Goal: Task Accomplishment & Management: Complete application form

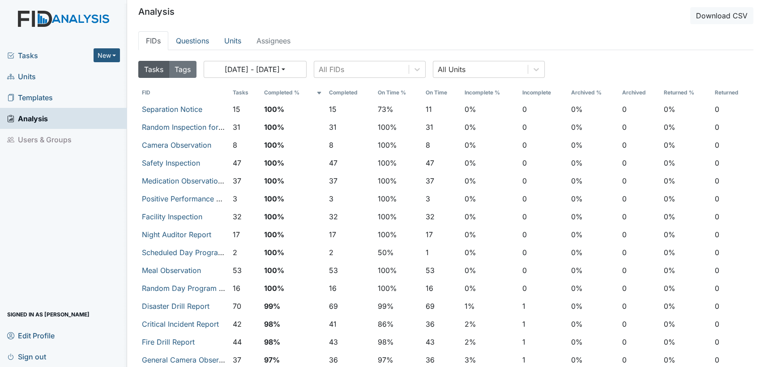
click at [64, 80] on link "Units" at bounding box center [63, 76] width 127 height 21
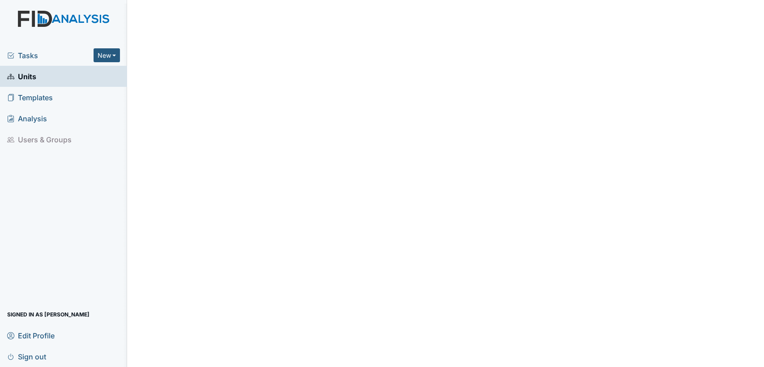
click at [65, 58] on span "Tasks" at bounding box center [50, 55] width 86 height 11
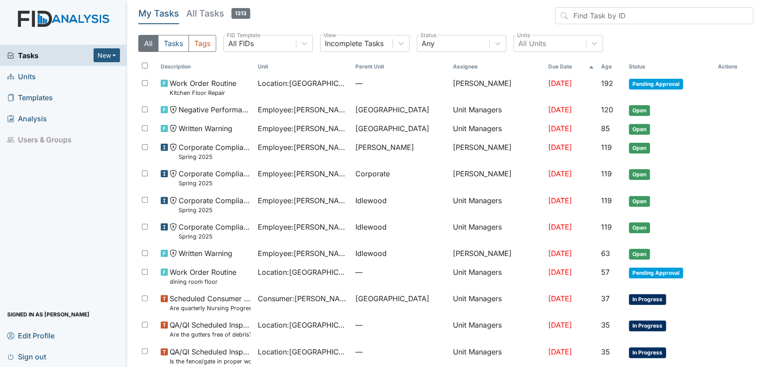
click at [60, 78] on link "Units" at bounding box center [63, 76] width 127 height 21
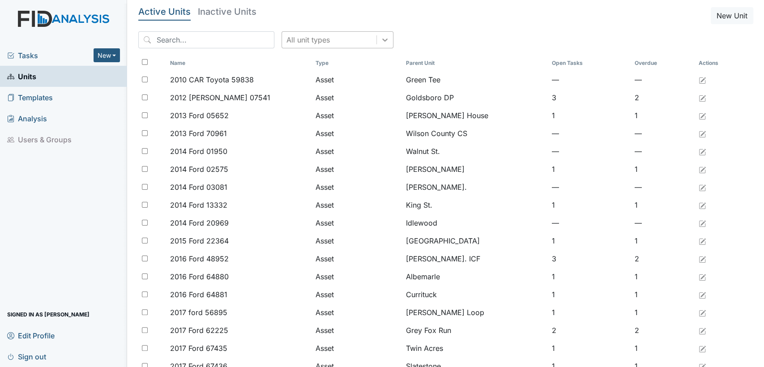
click at [377, 44] on div at bounding box center [385, 40] width 16 height 16
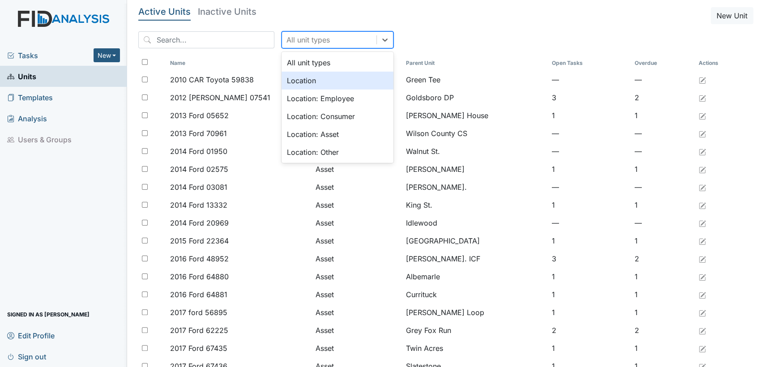
click at [346, 83] on div "Location" at bounding box center [338, 81] width 112 height 18
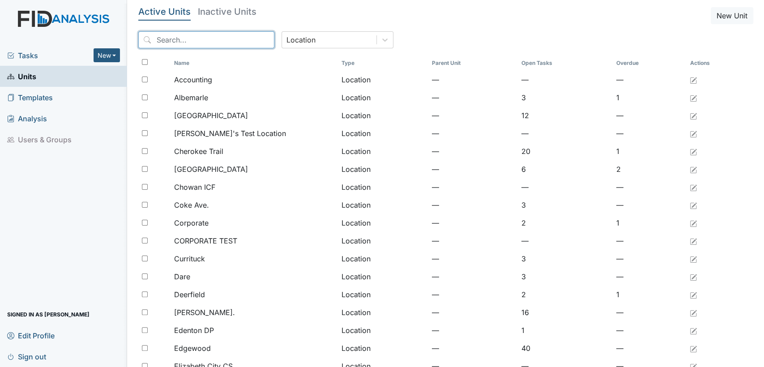
click at [218, 47] on input "search" at bounding box center [206, 39] width 136 height 17
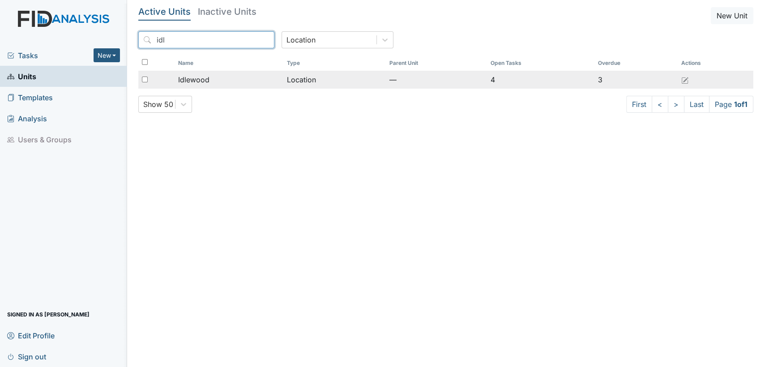
type input "idl"
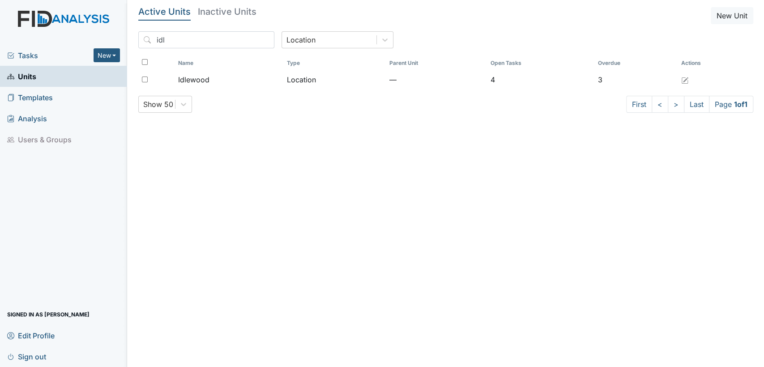
drag, startPoint x: 208, startPoint y: 76, endPoint x: 209, endPoint y: 89, distance: 13.1
click at [207, 80] on span "Idlewood" at bounding box center [193, 79] width 31 height 11
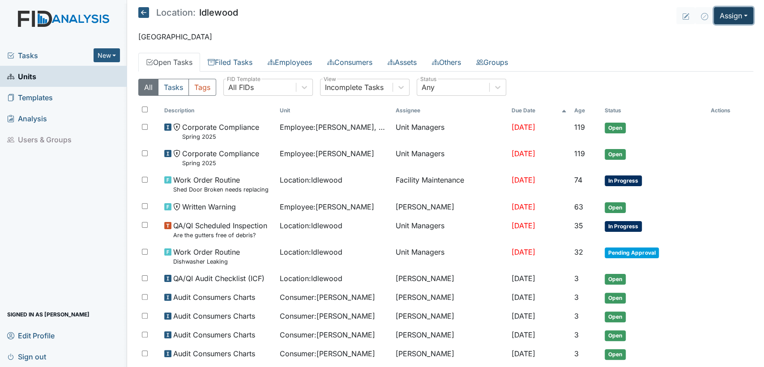
click at [738, 20] on button "Assign" at bounding box center [733, 15] width 39 height 17
click at [730, 51] on link "Assign Inspection" at bounding box center [712, 50] width 81 height 14
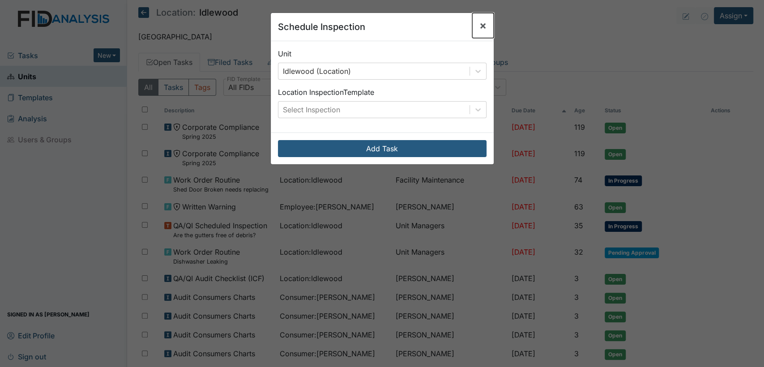
click at [482, 26] on span "×" at bounding box center [482, 25] width 7 height 13
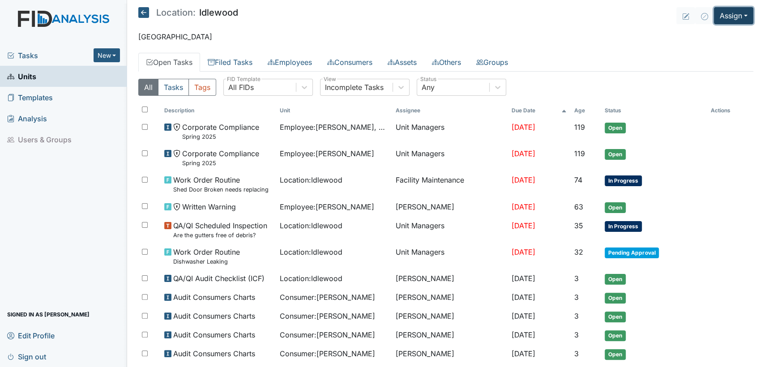
click at [716, 12] on button "Assign" at bounding box center [733, 15] width 39 height 17
click at [707, 35] on link "Assign Form" at bounding box center [712, 36] width 81 height 14
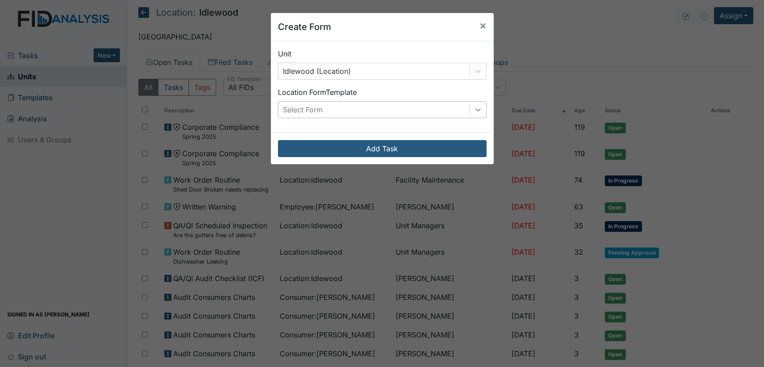
click at [473, 109] on icon at bounding box center [477, 109] width 9 height 9
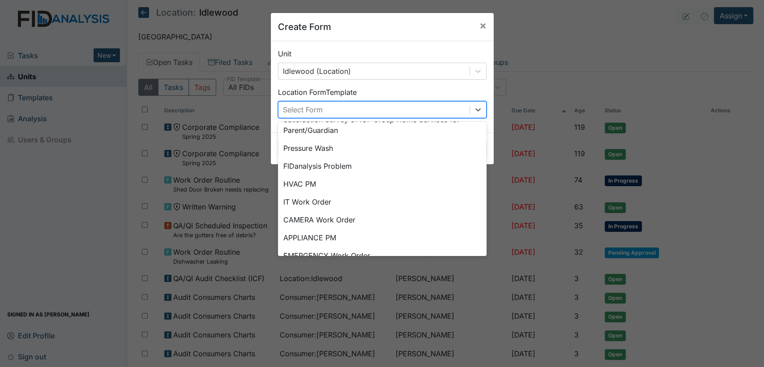
scroll to position [90, 0]
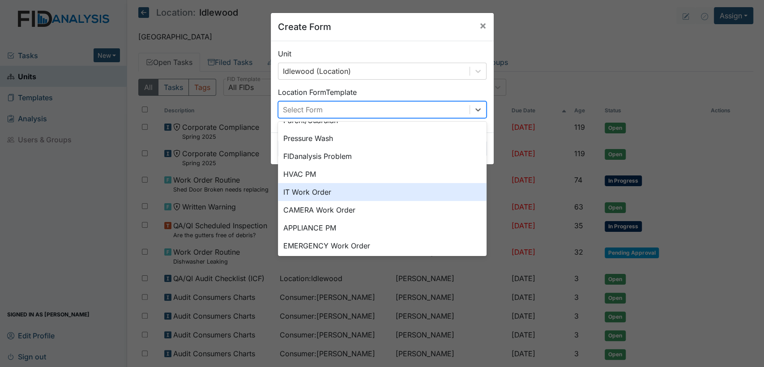
click at [394, 200] on div "IT Work Order" at bounding box center [382, 192] width 209 height 18
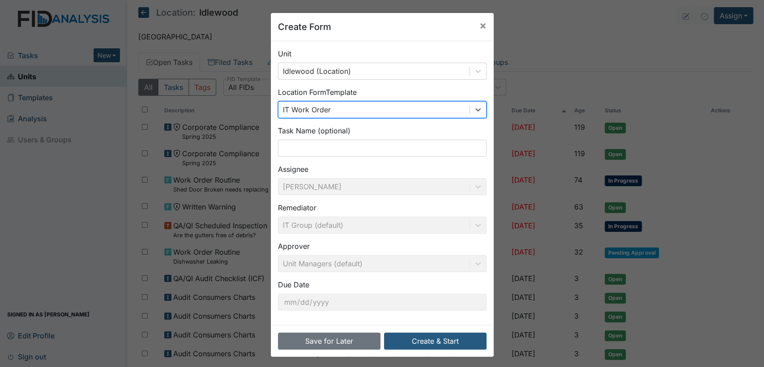
click at [362, 136] on div "Task Name (optional)" at bounding box center [382, 140] width 209 height 31
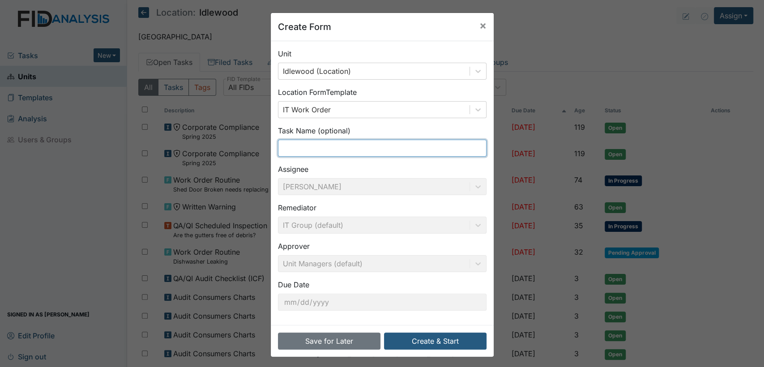
click at [362, 144] on input "text" at bounding box center [382, 148] width 209 height 17
type input "Cameras not working"
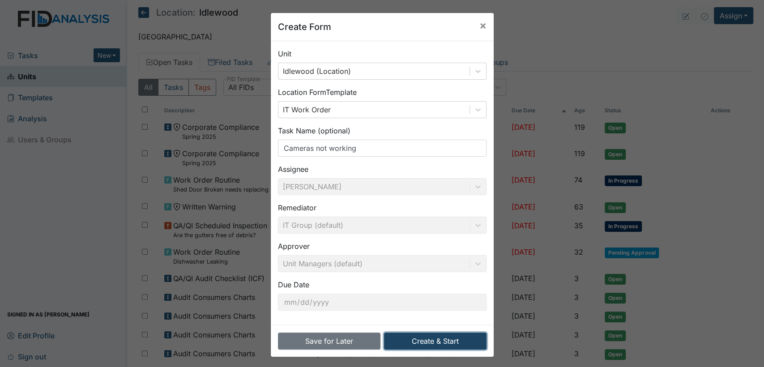
click at [465, 346] on button "Create & Start" at bounding box center [435, 341] width 102 height 17
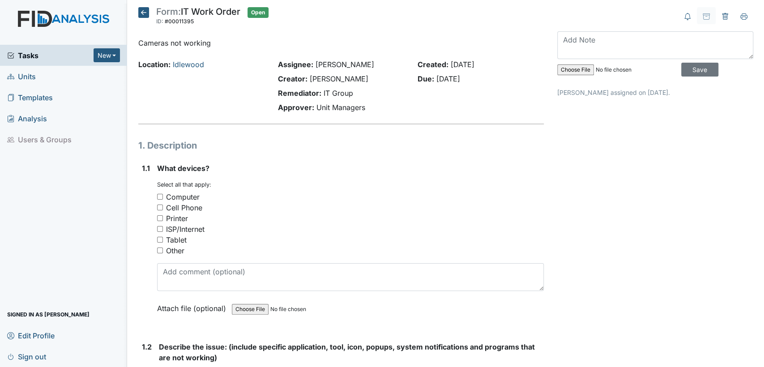
click at [160, 249] on input "Other" at bounding box center [160, 250] width 6 height 6
checkbox input "true"
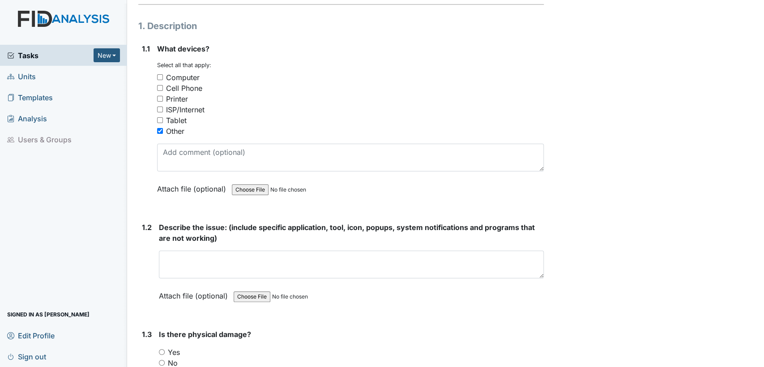
scroll to position [126, 0]
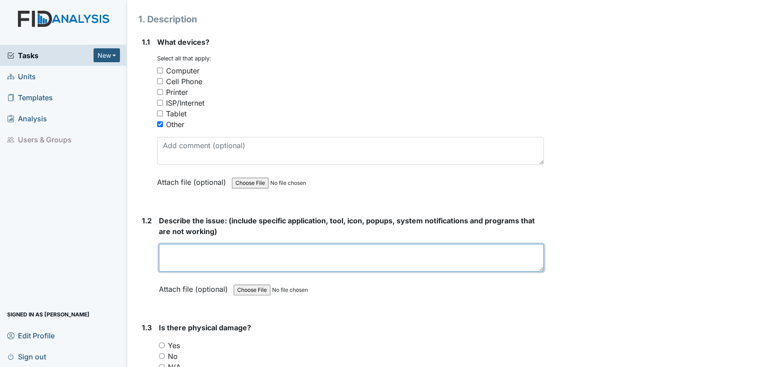
click at [340, 262] on textarea at bounding box center [351, 258] width 385 height 28
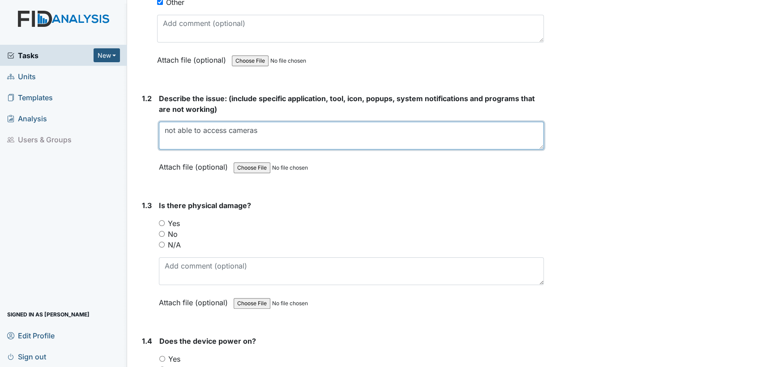
scroll to position [253, 0]
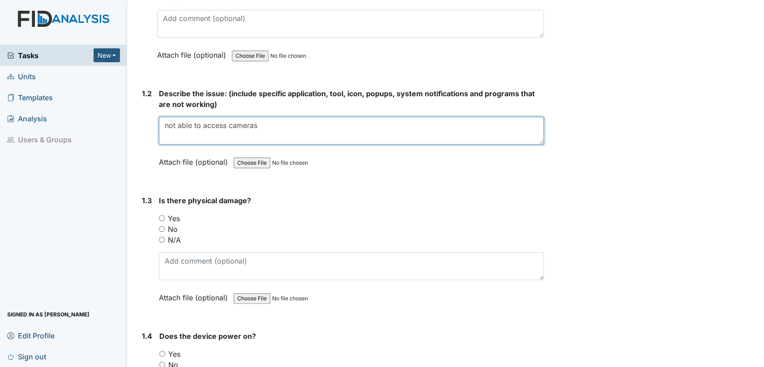
type textarea "not able to access cameras"
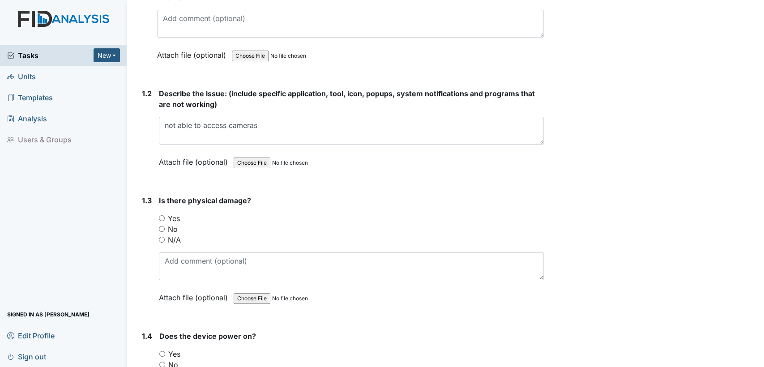
click at [161, 239] on input "N/A" at bounding box center [162, 240] width 6 height 6
radio input "true"
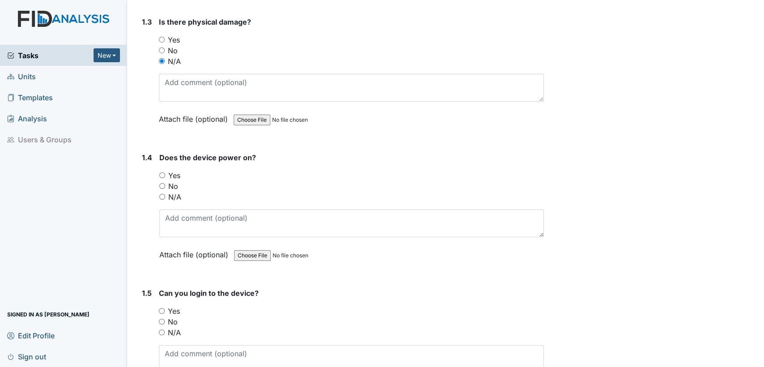
scroll to position [437, 0]
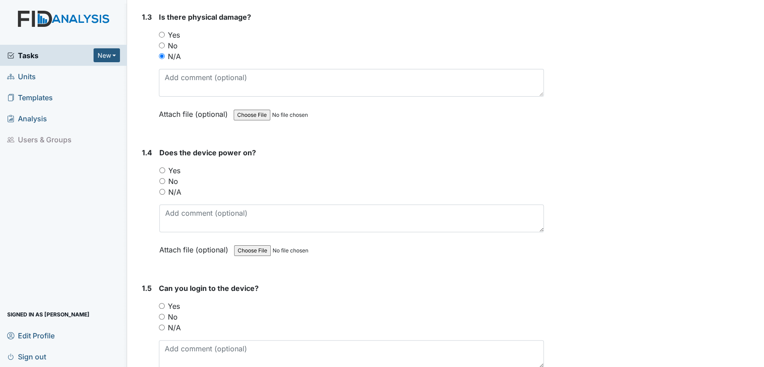
click at [162, 169] on input "Yes" at bounding box center [162, 170] width 6 height 6
radio input "true"
click at [161, 315] on input "No" at bounding box center [162, 317] width 6 height 6
radio input "true"
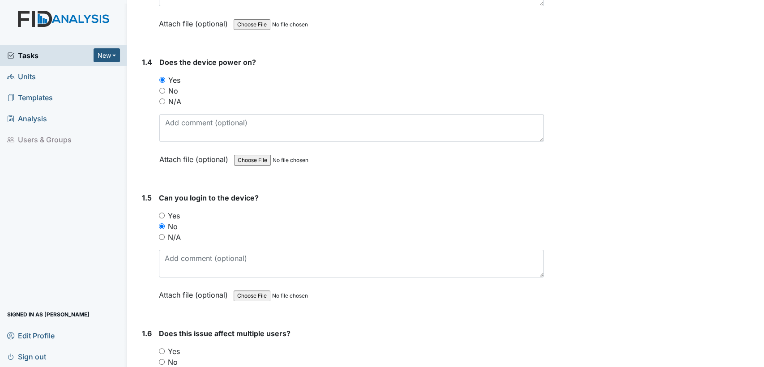
scroll to position [645, 0]
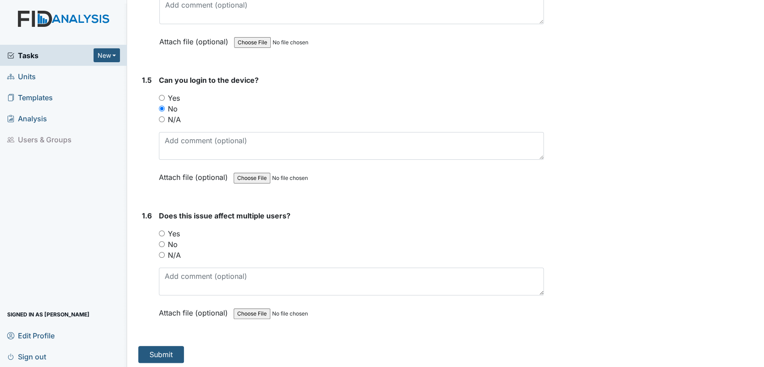
click at [161, 253] on input "N/A" at bounding box center [162, 255] width 6 height 6
radio input "true"
click at [145, 346] on button "Submit" at bounding box center [161, 354] width 46 height 17
